Goal: Task Accomplishment & Management: Complete application form

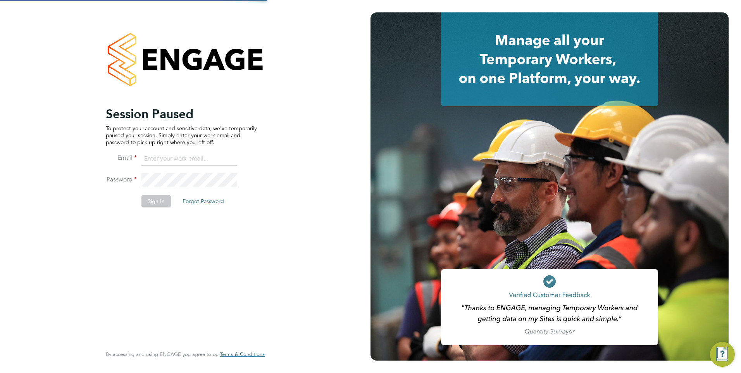
type input "mkuchina@fr-group.co.uk"
click at [163, 201] on button "Sign In" at bounding box center [155, 201] width 29 height 12
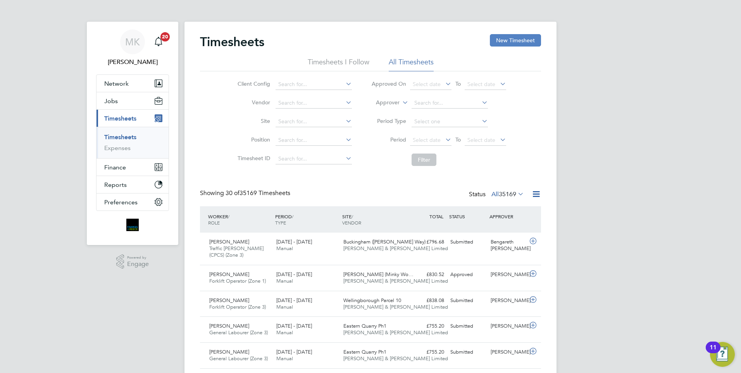
click at [512, 41] on button "New Timesheet" at bounding box center [515, 40] width 51 height 12
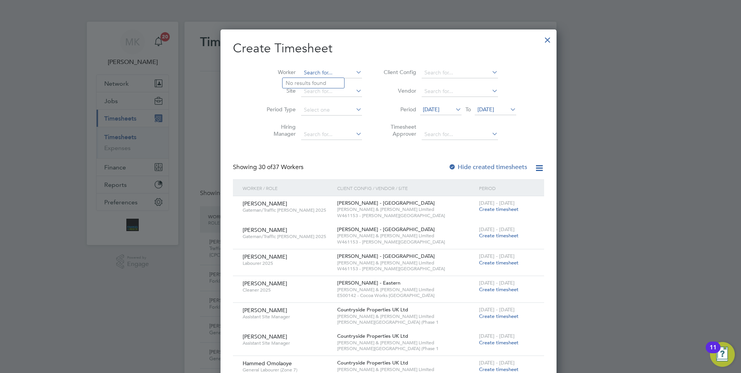
click at [309, 71] on input at bounding box center [331, 72] width 61 height 11
click at [327, 79] on li "[PERSON_NAME] dwell" at bounding box center [319, 83] width 74 height 10
type input "[PERSON_NAME]"
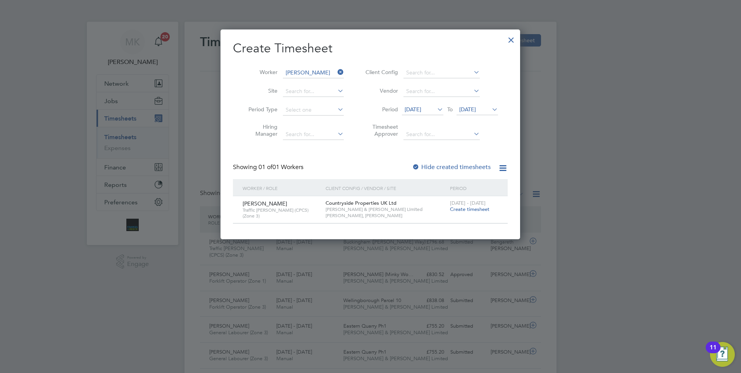
click at [483, 208] on span "Create timesheet" at bounding box center [470, 209] width 40 height 7
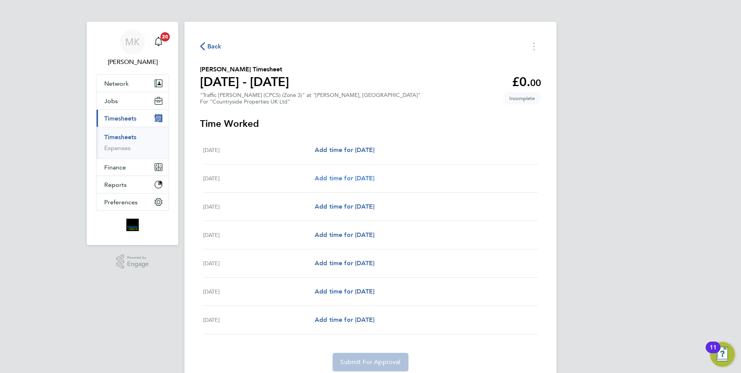
click at [370, 177] on span "Add time for [DATE]" at bounding box center [345, 177] width 60 height 7
select select "30"
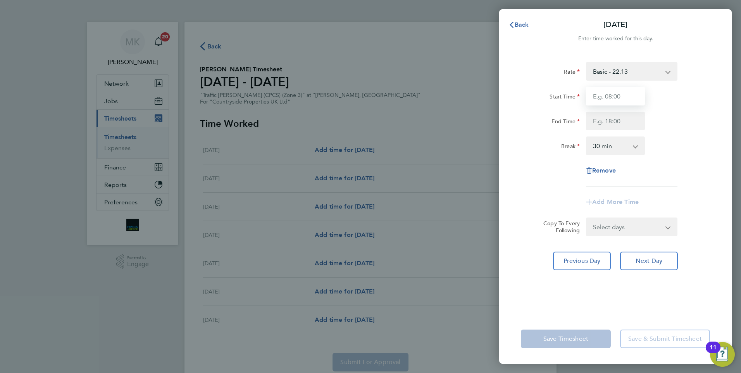
click at [614, 95] on input "Start Time" at bounding box center [615, 96] width 59 height 19
type input "07:30"
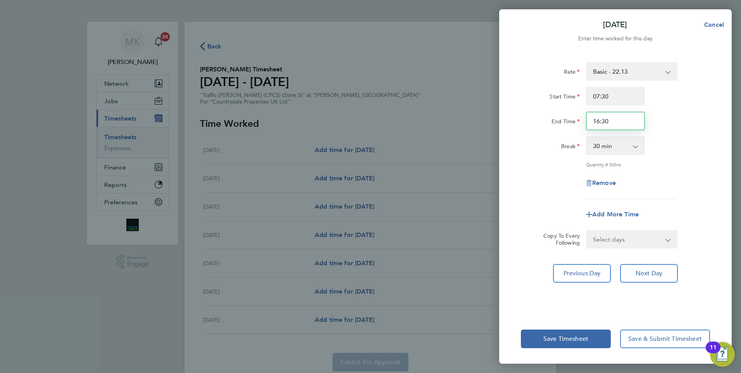
click at [608, 122] on input "16:30" at bounding box center [615, 121] width 59 height 19
type input "1"
type input "17:00"
click at [638, 145] on app-icon-cross-button at bounding box center [639, 145] width 9 height 17
click at [634, 147] on select "0 min 15 min 30 min 45 min 60 min 75 min 90 min" at bounding box center [610, 145] width 48 height 17
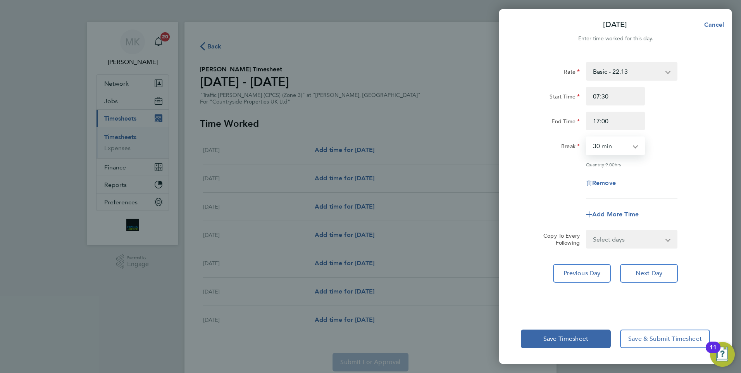
select select "0"
click at [586, 137] on select "0 min 15 min 30 min 45 min 60 min 75 min 90 min" at bounding box center [610, 145] width 48 height 17
click at [562, 340] on span "Save Timesheet" at bounding box center [565, 339] width 45 height 8
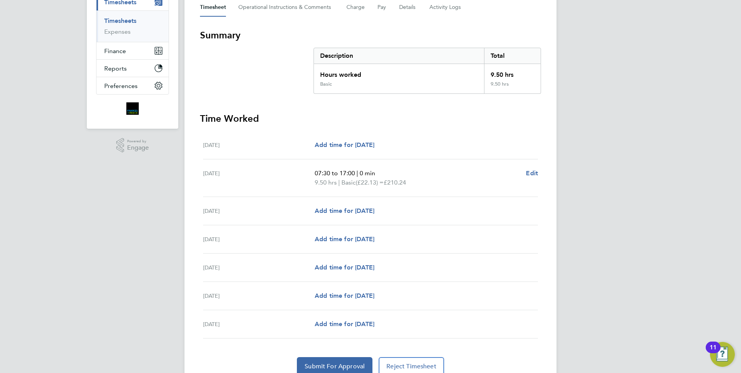
scroll to position [150, 0]
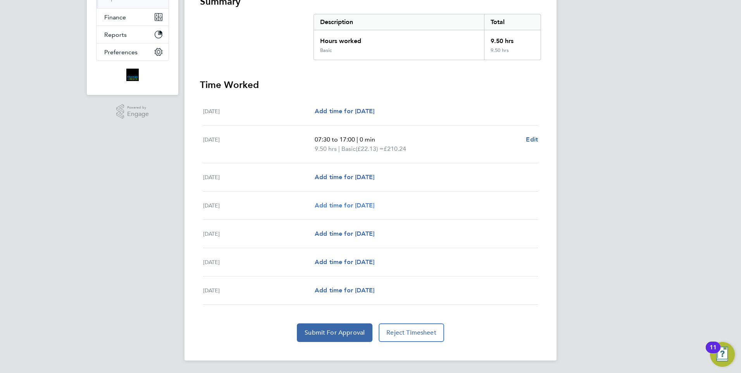
click at [374, 204] on span "Add time for [DATE]" at bounding box center [345, 204] width 60 height 7
select select "30"
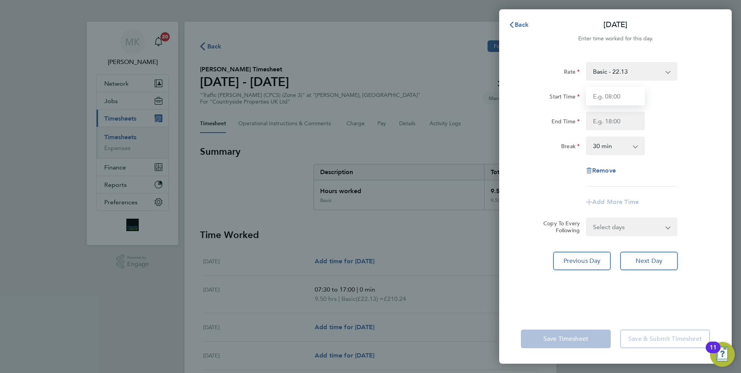
click at [623, 99] on input "Start Time" at bounding box center [615, 96] width 59 height 19
type input "07:30"
type input "17:00"
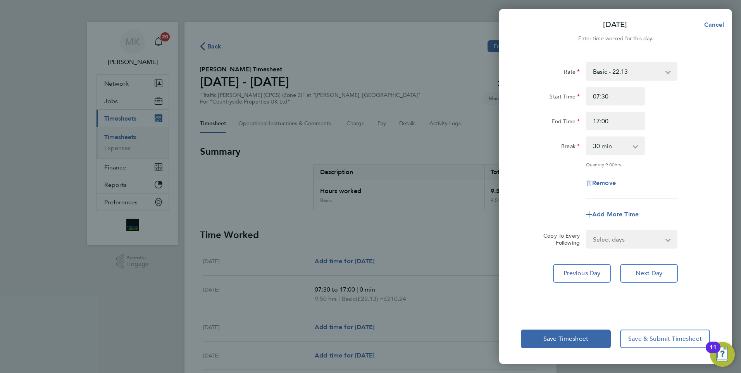
click at [607, 149] on select "0 min 15 min 30 min 45 min 60 min 75 min 90 min" at bounding box center [610, 145] width 48 height 17
select select "0"
click at [586, 137] on select "0 min 15 min 30 min 45 min 60 min 75 min 90 min" at bounding box center [610, 145] width 48 height 17
click at [578, 339] on span "Save Timesheet" at bounding box center [565, 339] width 45 height 8
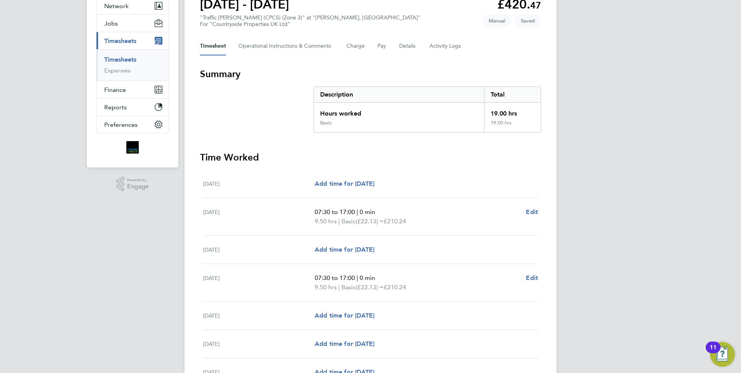
scroll to position [116, 0]
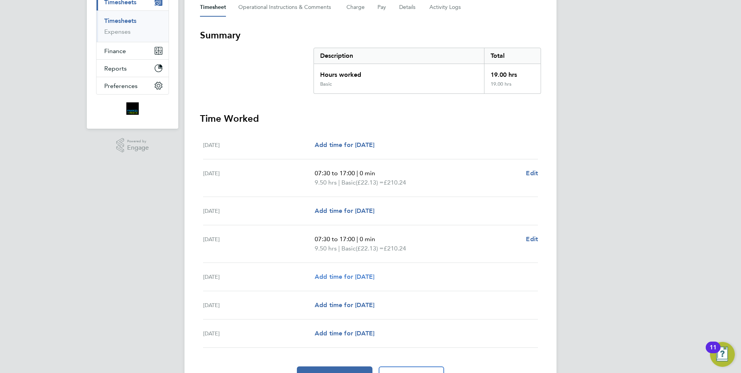
click at [347, 276] on span "Add time for [DATE]" at bounding box center [345, 276] width 60 height 7
select select "30"
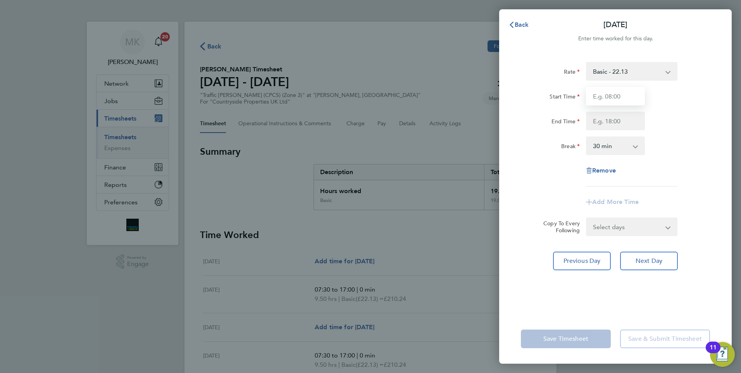
click at [604, 96] on input "Start Time" at bounding box center [615, 96] width 59 height 19
type input "07:30"
type input "17:00"
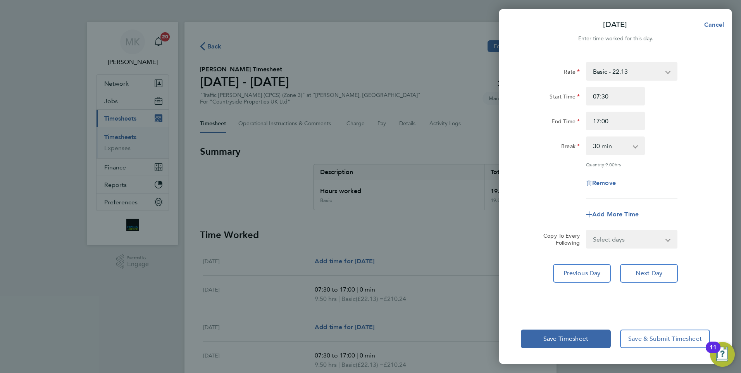
click at [614, 149] on select "0 min 15 min 30 min 45 min 60 min 75 min 90 min" at bounding box center [610, 145] width 48 height 17
select select "0"
click at [586, 137] on select "0 min 15 min 30 min 45 min 60 min 75 min 90 min" at bounding box center [610, 145] width 48 height 17
click at [578, 340] on span "Save Timesheet" at bounding box center [565, 339] width 45 height 8
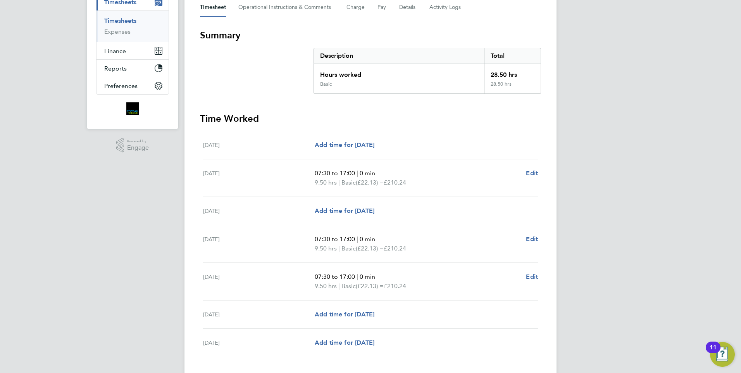
scroll to position [155, 0]
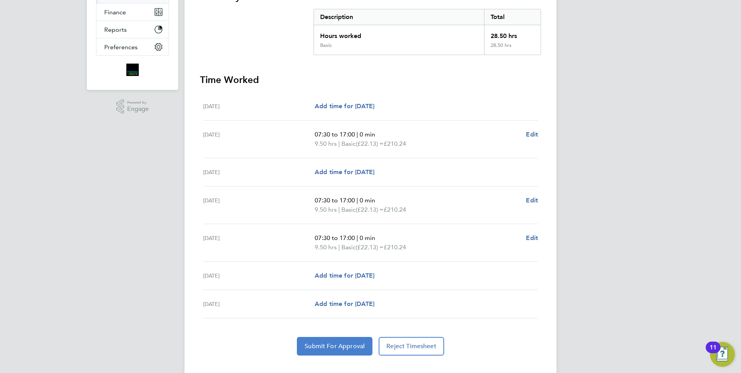
click at [349, 347] on span "Submit For Approval" at bounding box center [334, 346] width 60 height 8
